Goal: Task Accomplishment & Management: Manage account settings

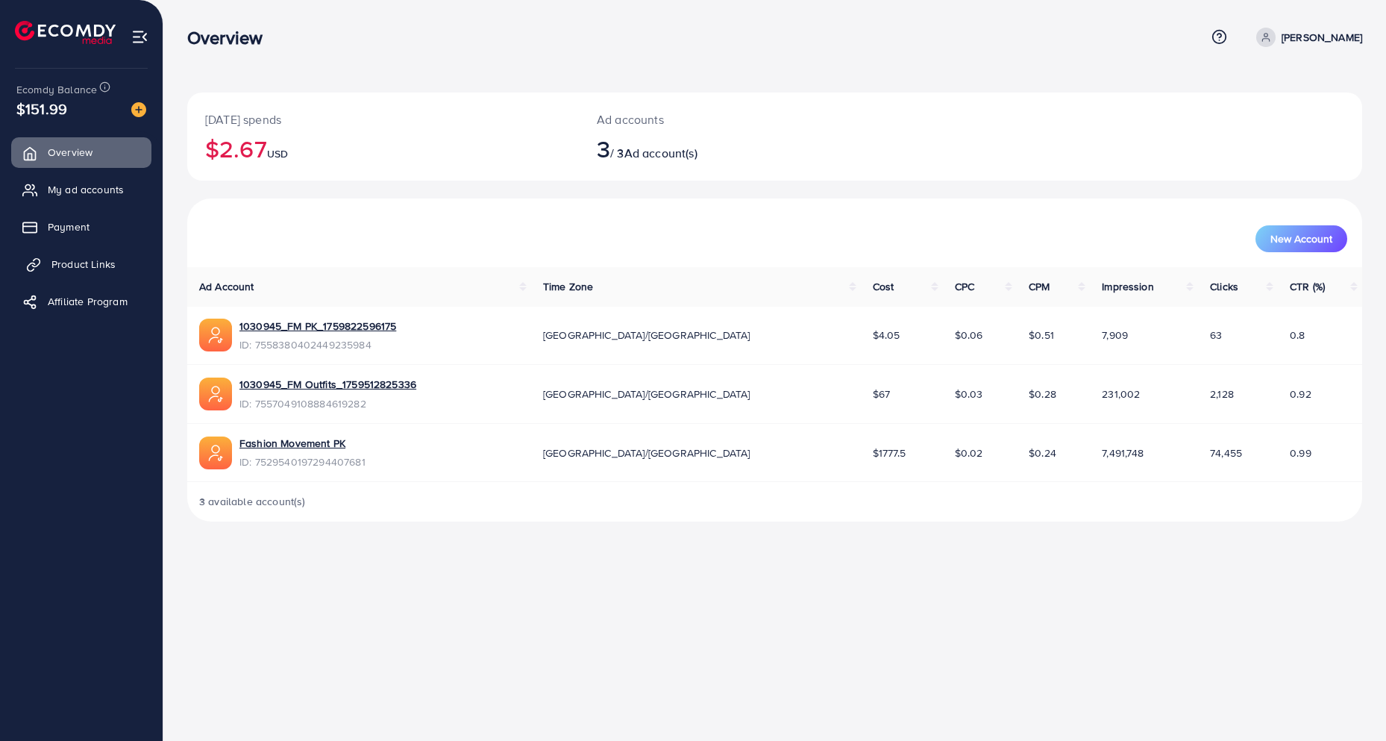
click at [78, 260] on span "Product Links" at bounding box center [83, 264] width 64 height 15
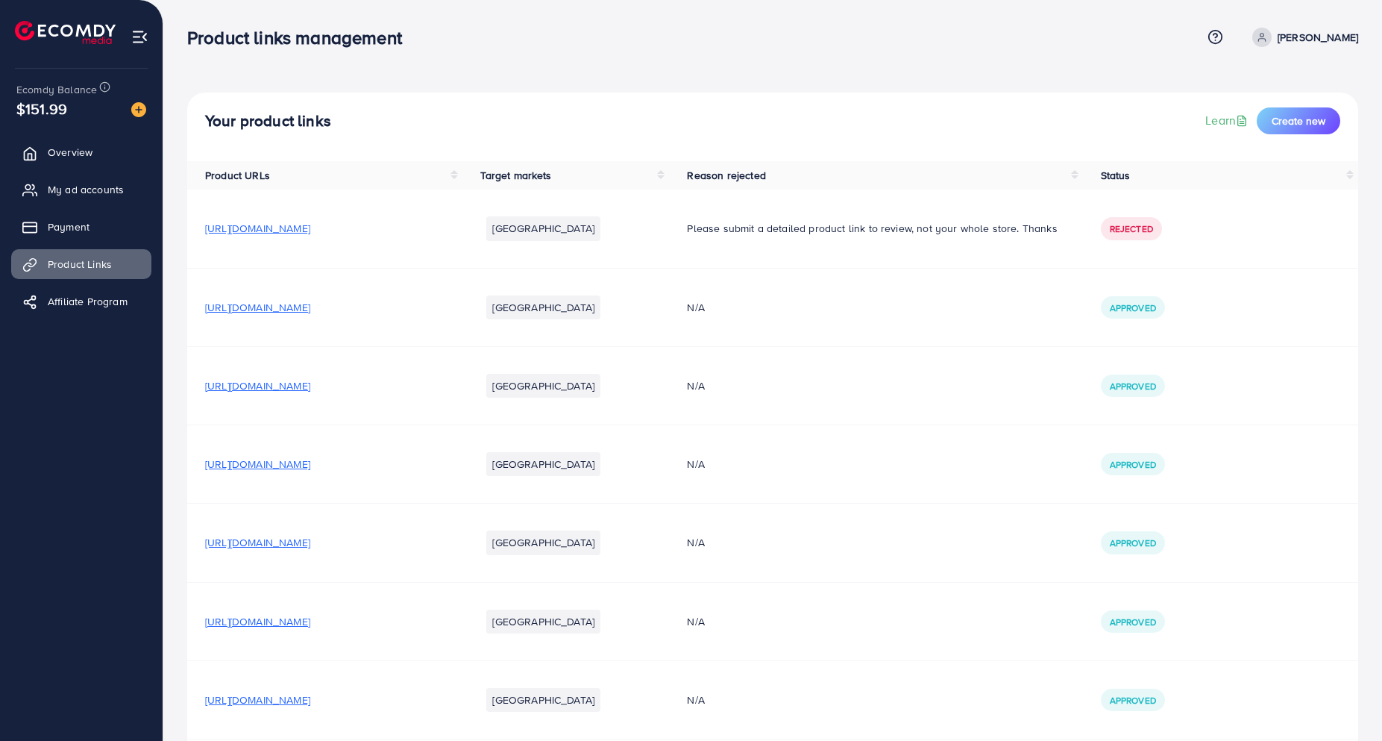
click at [274, 304] on span "[URL][DOMAIN_NAME]" at bounding box center [257, 307] width 105 height 15
click at [63, 187] on span "My ad accounts" at bounding box center [89, 189] width 76 height 15
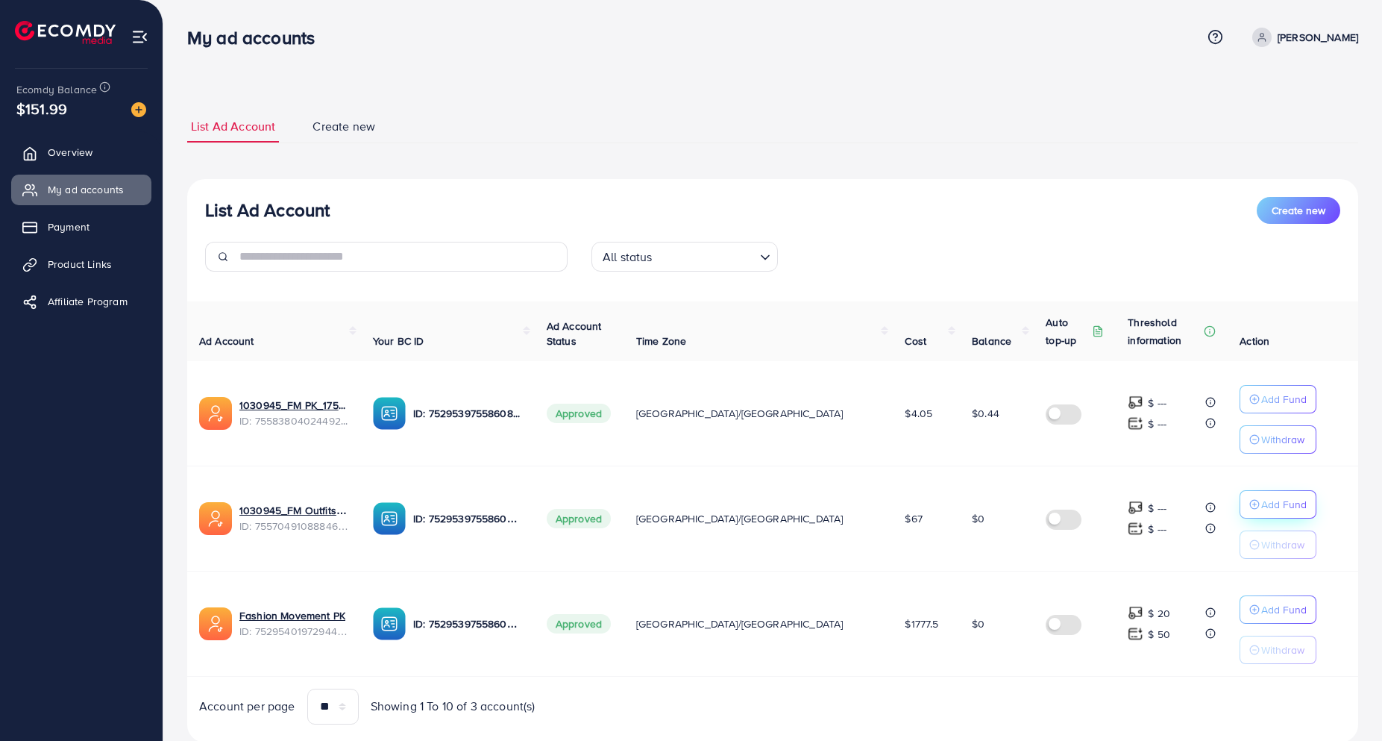
click at [1262, 504] on p "Add Fund" at bounding box center [1285, 504] width 46 height 18
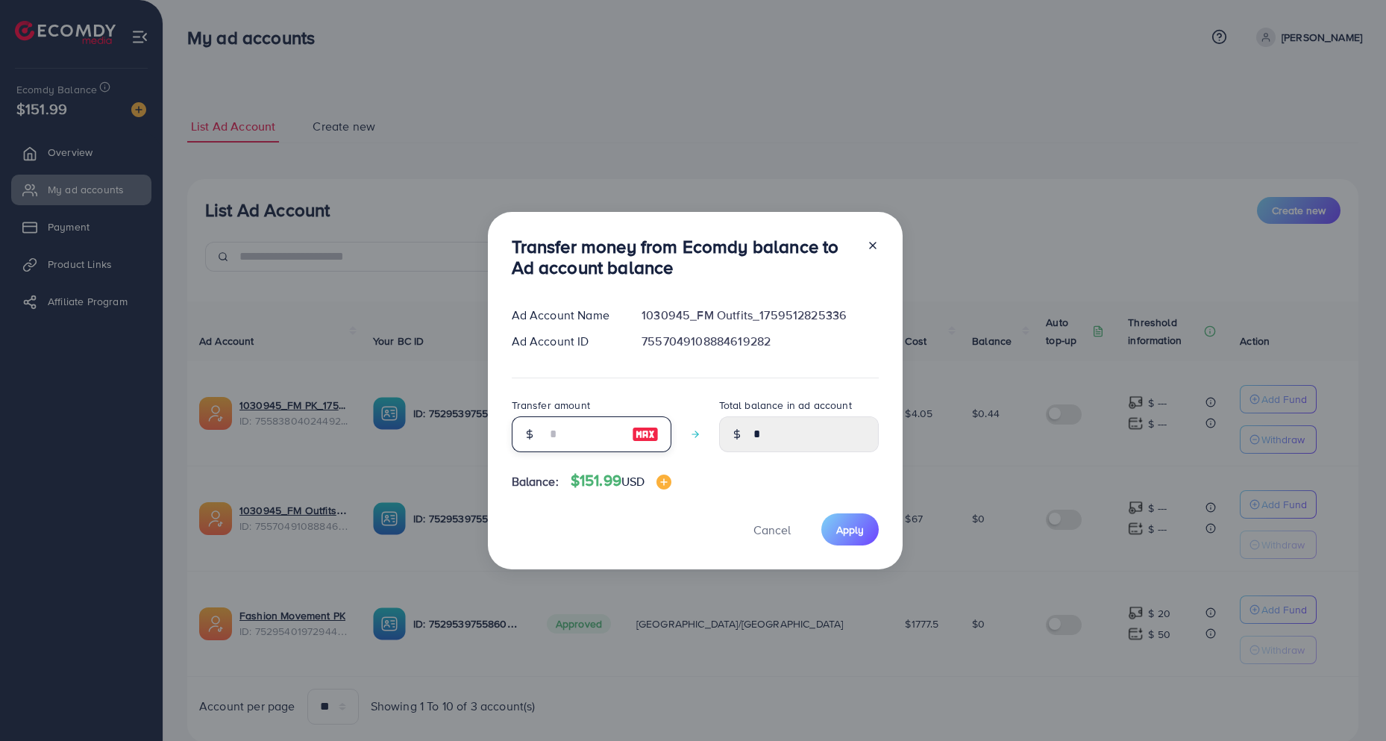
click at [604, 430] on input "number" at bounding box center [583, 434] width 75 height 36
type input "**"
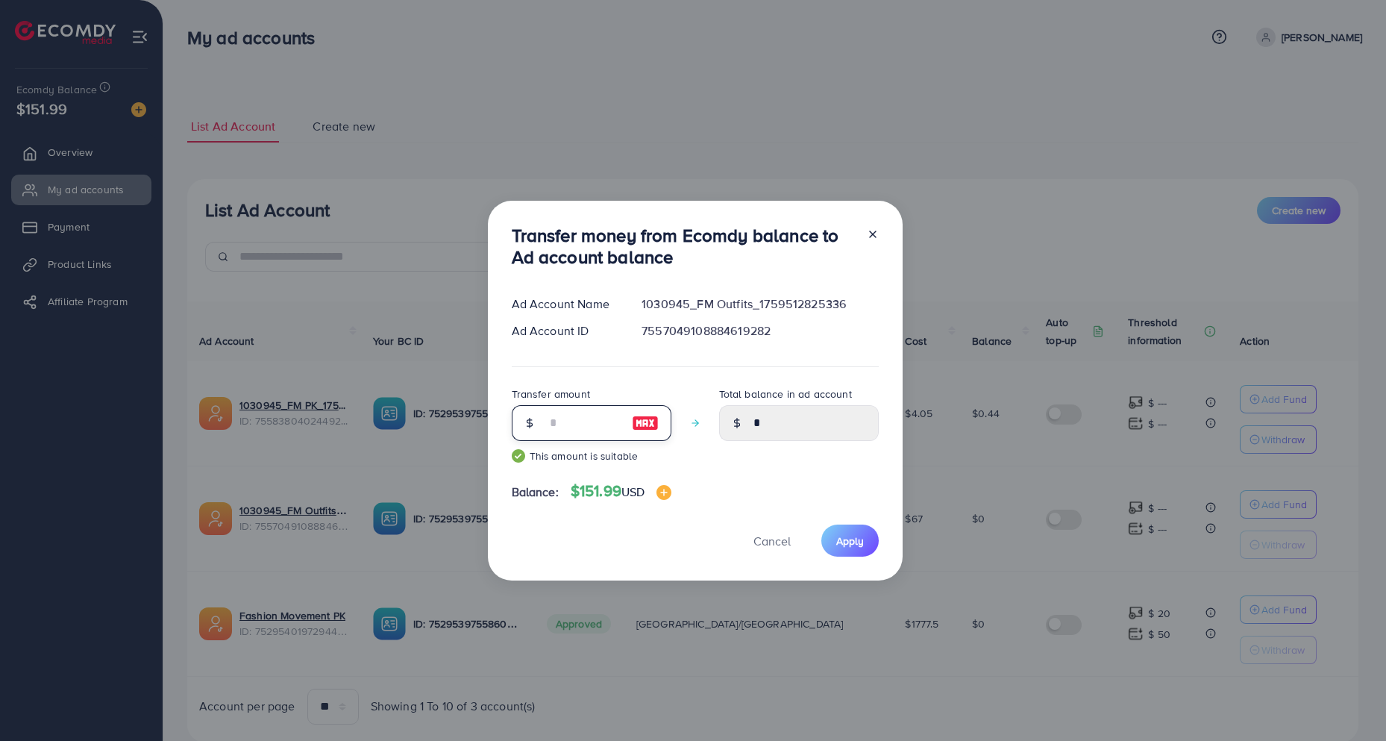
type input "*****"
type input "**"
click at [847, 527] on button "Apply" at bounding box center [849, 540] width 57 height 32
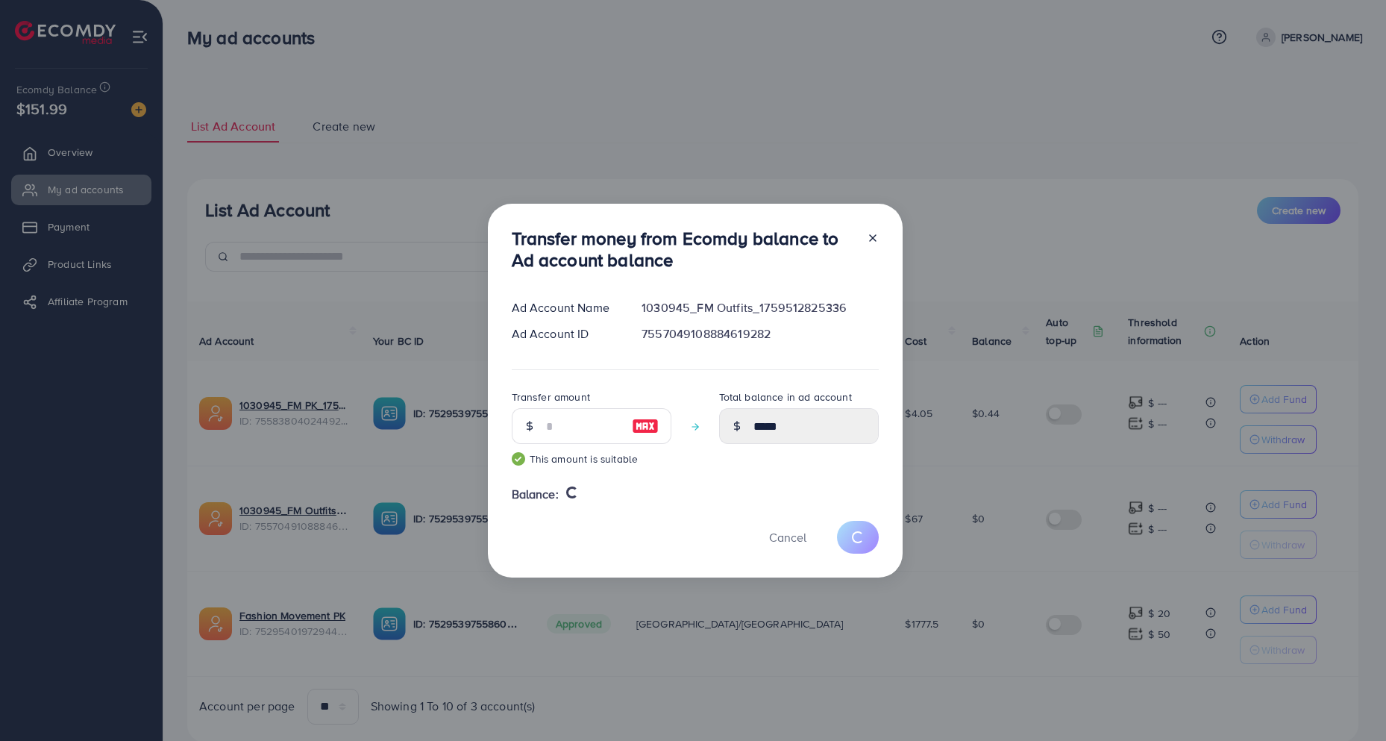
click at [486, 161] on div "Transfer money from Ecomdy balance to Ad account balance Ad Account Name 103094…" at bounding box center [693, 370] width 1386 height 741
type input "*"
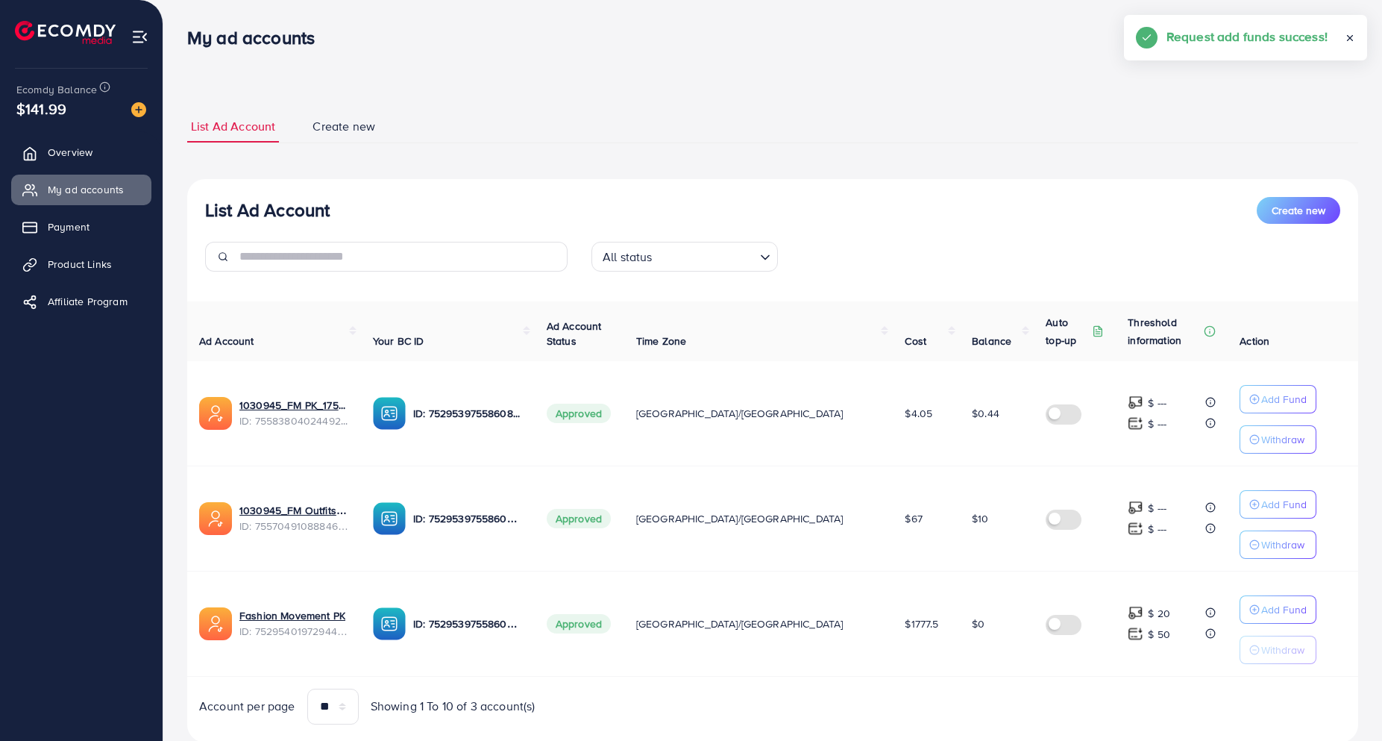
click at [610, 144] on div "List Ad Account Create new List Ad Account Create new All status Loading... Ad …" at bounding box center [772, 426] width 1171 height 632
click at [93, 260] on span "Product Links" at bounding box center [83, 264] width 64 height 15
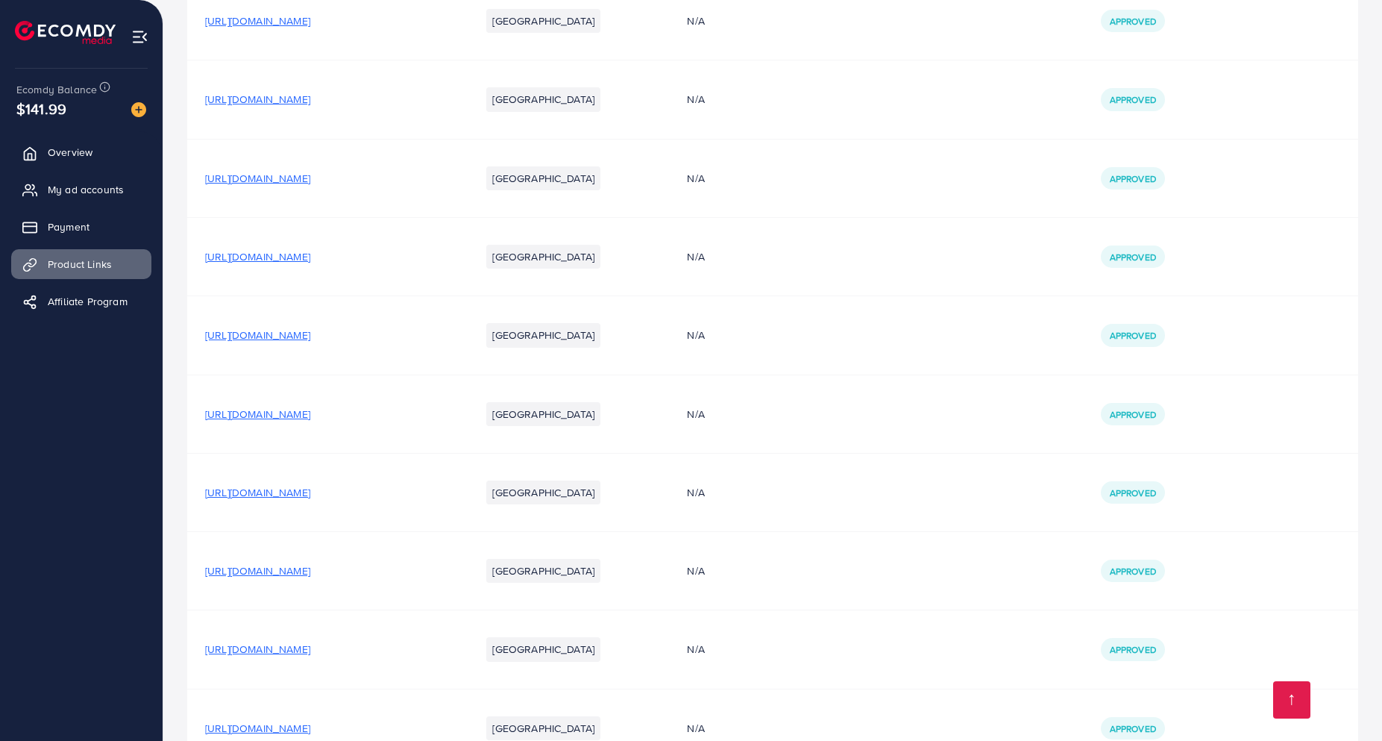
scroll to position [680, 0]
click at [310, 410] on span "[URL][DOMAIN_NAME]" at bounding box center [257, 412] width 105 height 15
click at [51, 190] on span "My ad accounts" at bounding box center [89, 189] width 76 height 15
